Goal: Find specific page/section: Find specific page/section

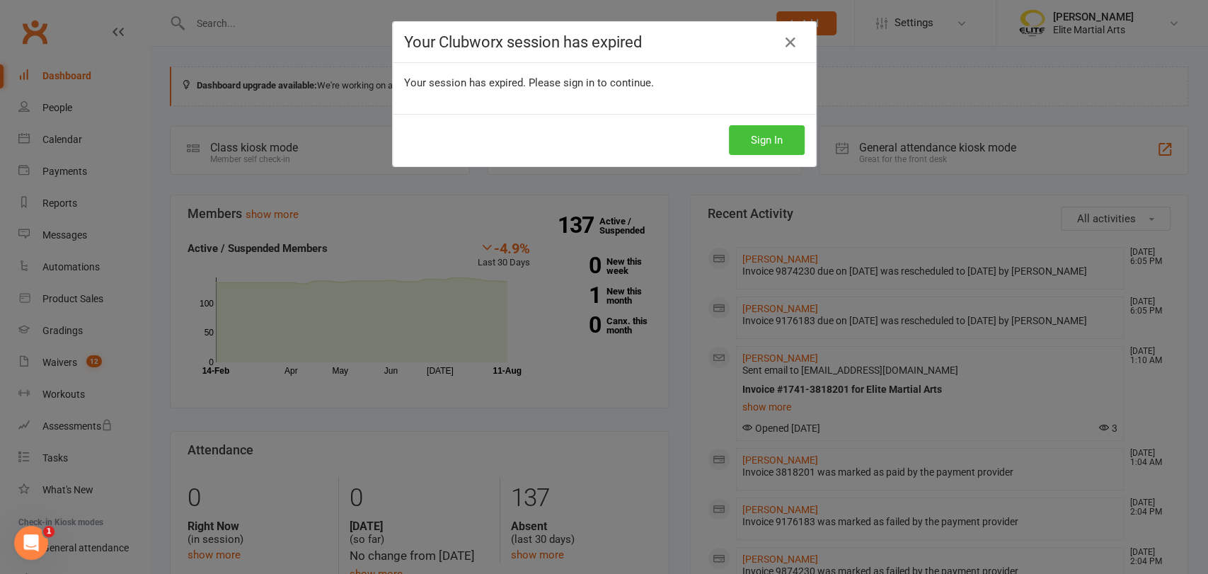
click at [778, 147] on button "Sign In" at bounding box center [767, 140] width 76 height 30
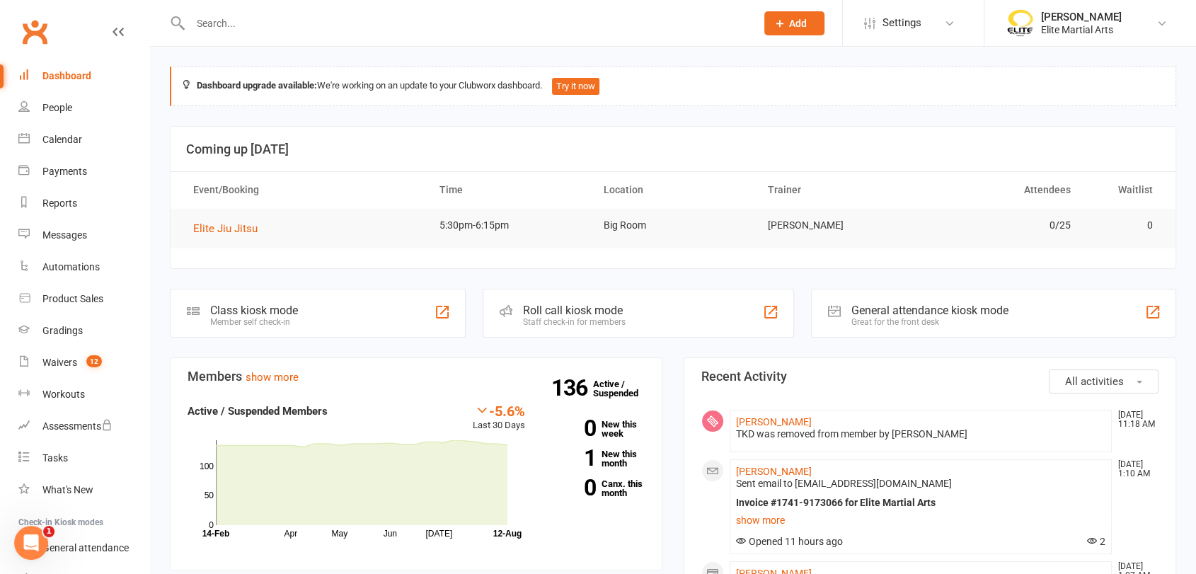
paste input "7866365012"
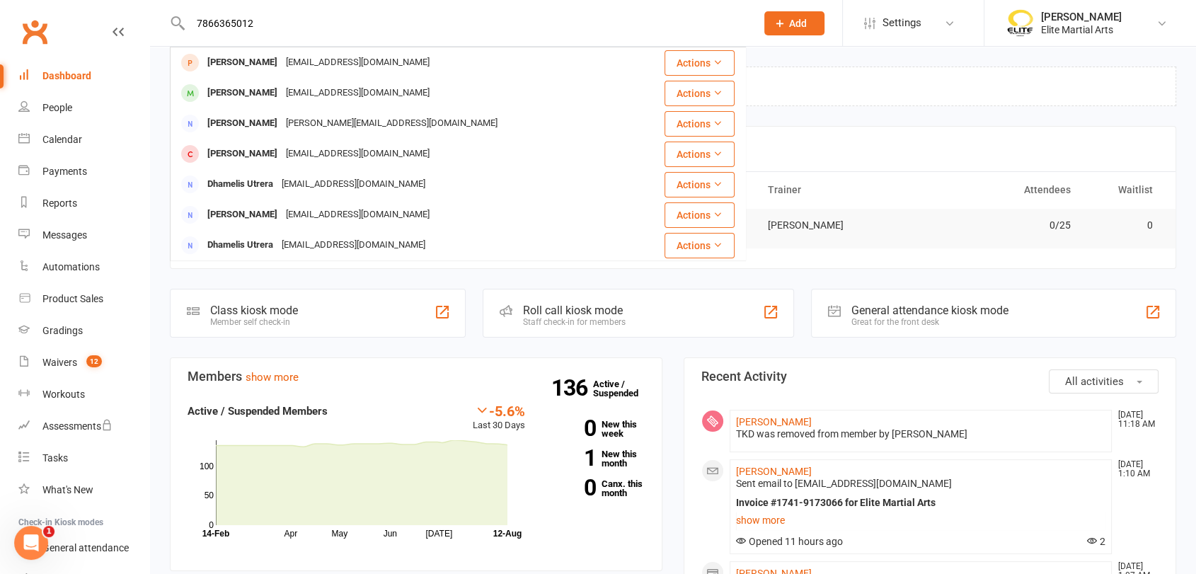
click at [292, 18] on input "7866365012" at bounding box center [466, 23] width 560 height 20
type input "m"
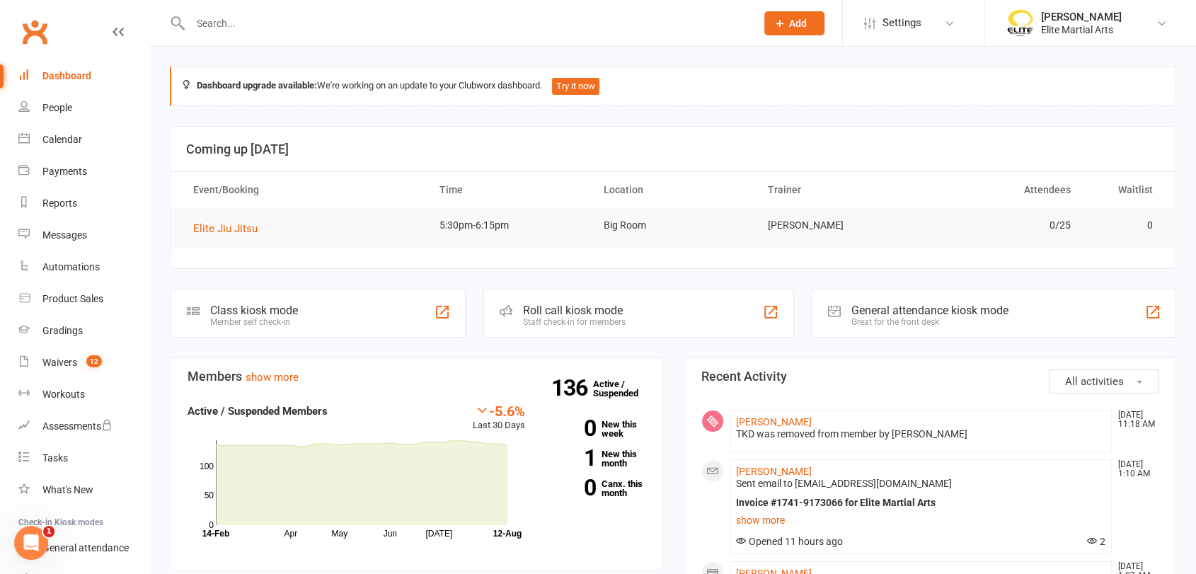
click at [292, 18] on input "text" at bounding box center [466, 23] width 560 height 20
paste input "7866365012"
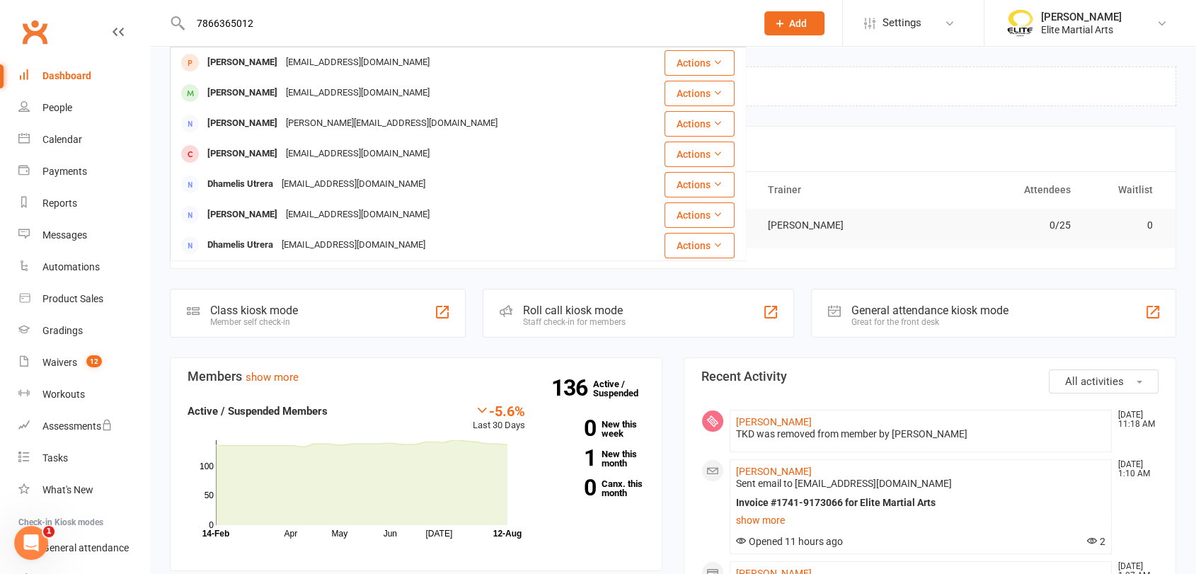
click at [284, 18] on input "7866365012" at bounding box center [466, 23] width 560 height 20
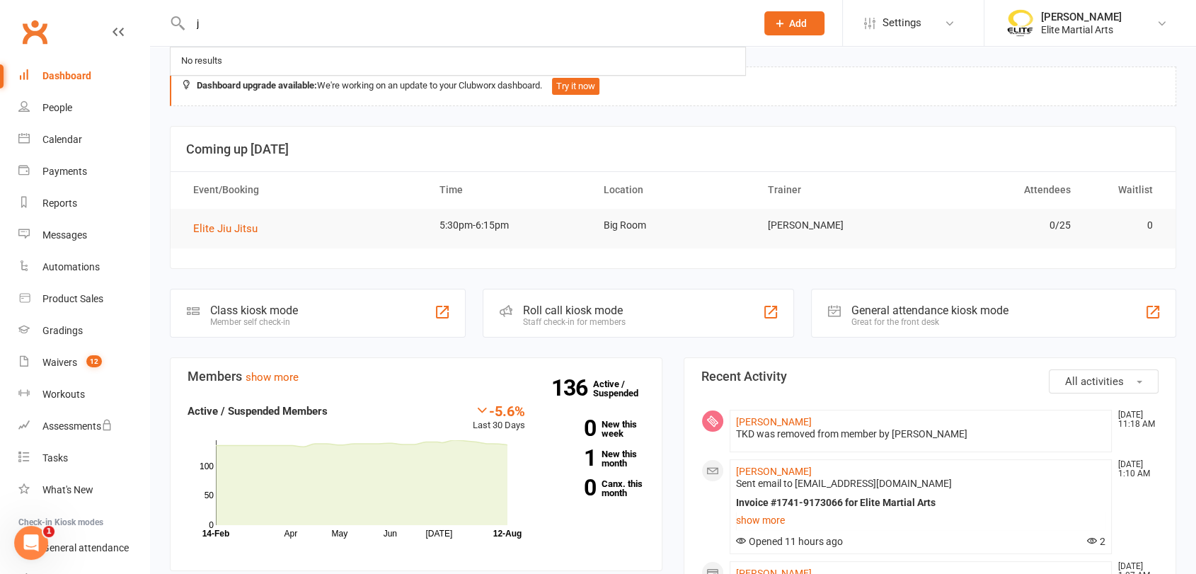
click at [198, 26] on input "j" at bounding box center [466, 23] width 560 height 20
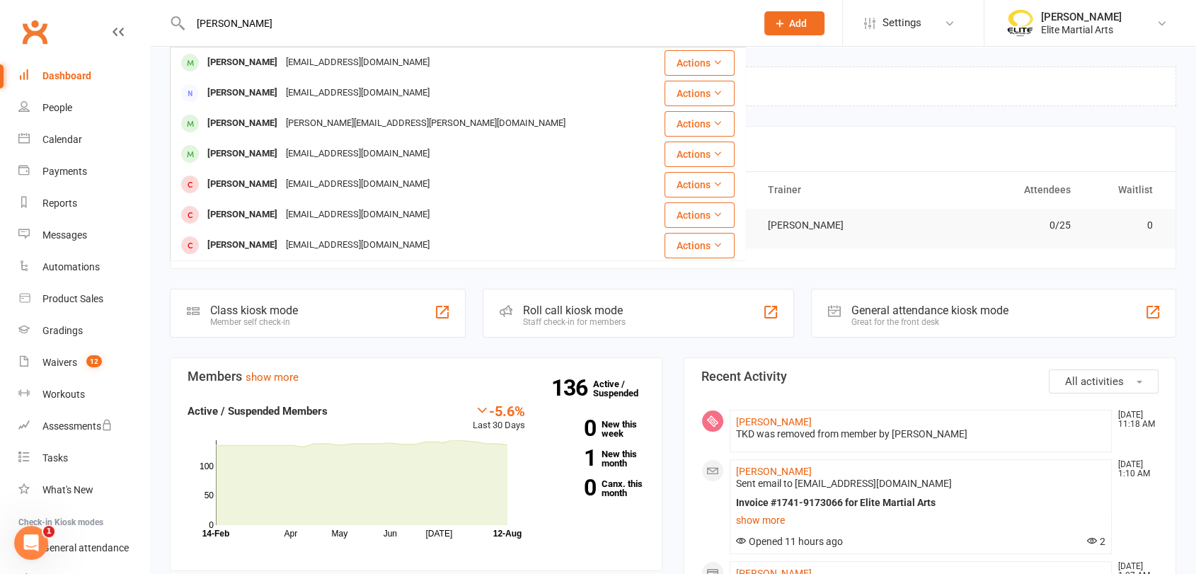
type input "[PERSON_NAME]"
